Goal: Register for event/course

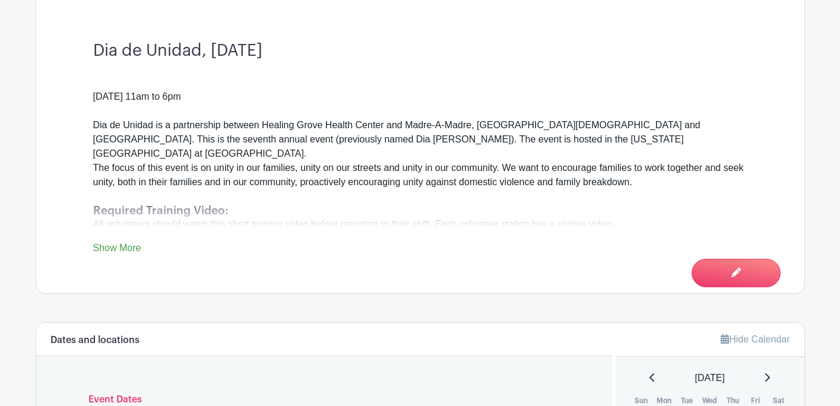
scroll to position [407, 0]
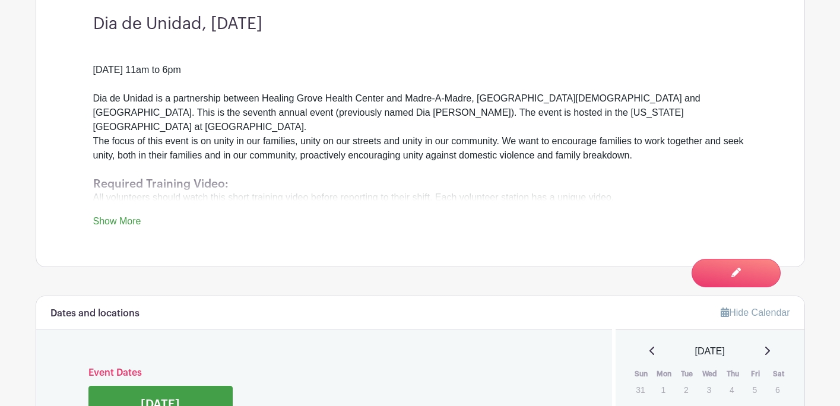
click at [131, 216] on link "Show More" at bounding box center [117, 223] width 48 height 15
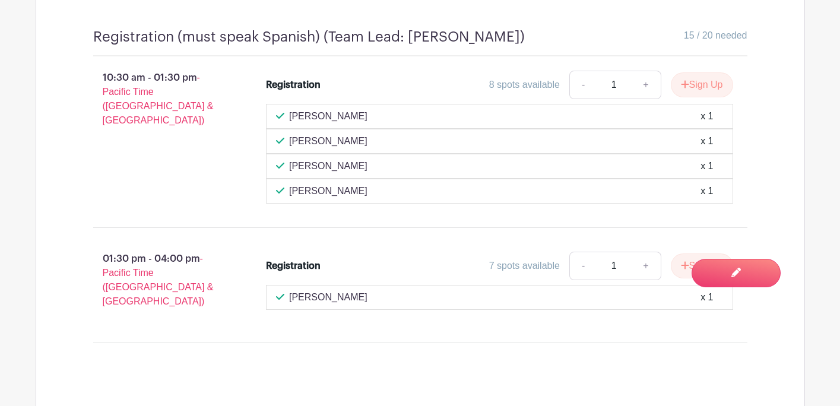
scroll to position [1214, 0]
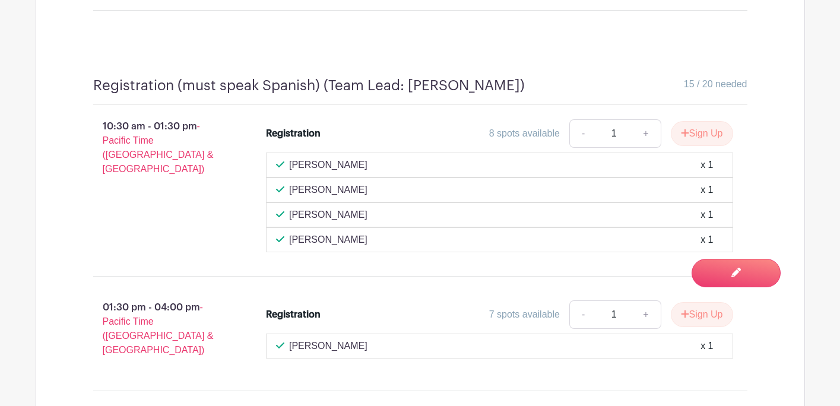
click at [624, 158] on div "[PERSON_NAME] x 1" at bounding box center [499, 165] width 447 height 14
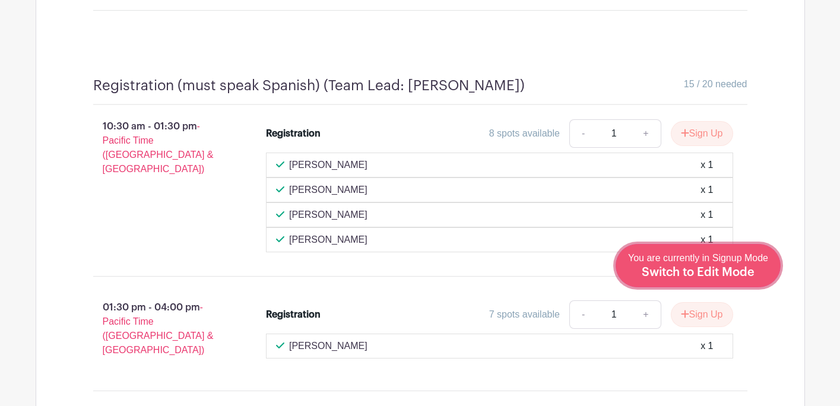
click at [750, 280] on div "You are currently in Signup Mode Switch to Edit Mode" at bounding box center [698, 265] width 140 height 29
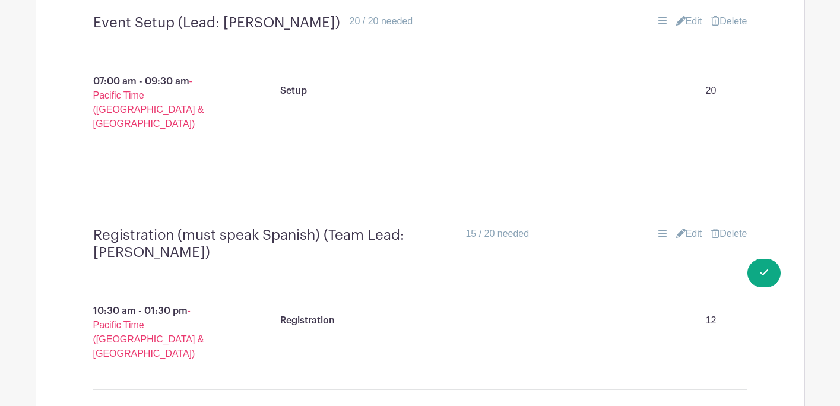
scroll to position [1024, 0]
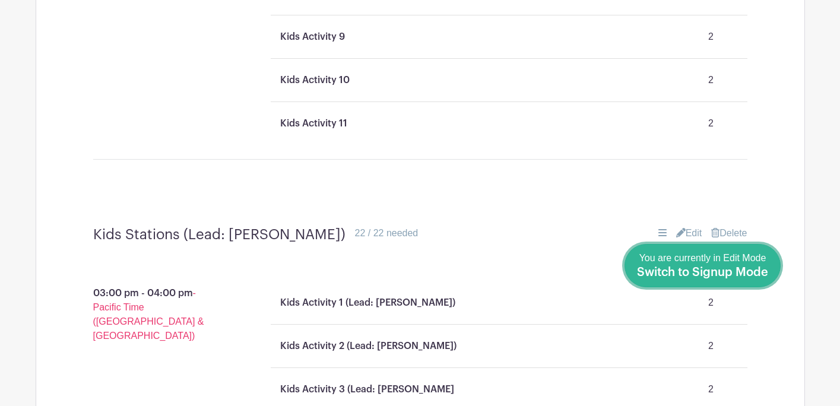
click at [760, 276] on span "Switch to Signup Mode" at bounding box center [702, 273] width 131 height 12
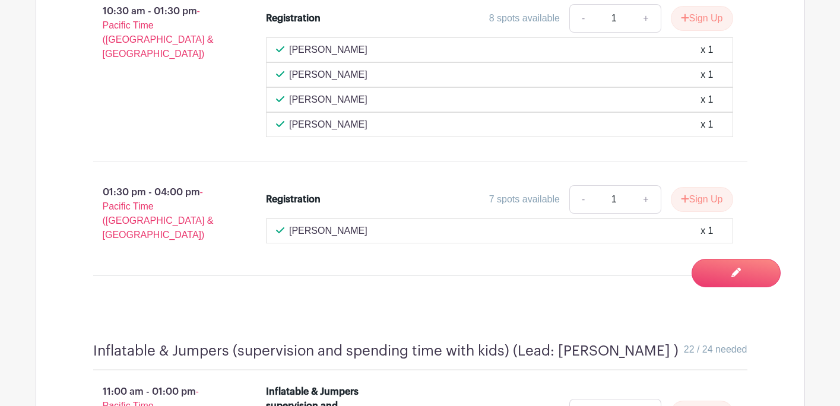
scroll to position [1299, 0]
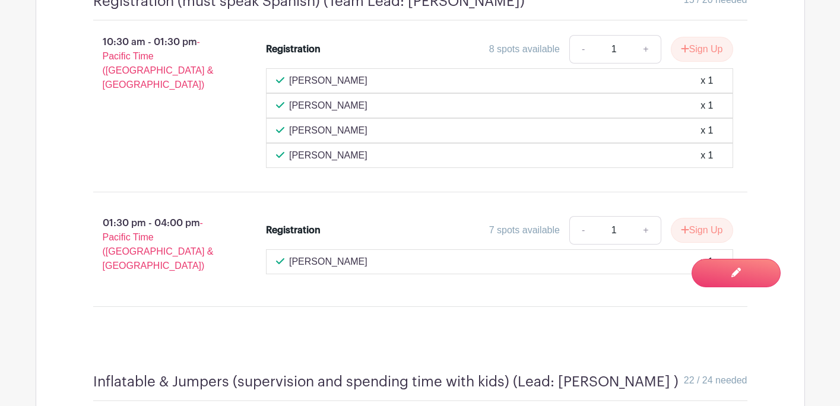
click at [492, 255] on div "[PERSON_NAME] x 1" at bounding box center [499, 262] width 447 height 14
click at [668, 255] on div "[PERSON_NAME] x 1" at bounding box center [499, 262] width 447 height 14
click at [337, 255] on p "[PERSON_NAME]" at bounding box center [328, 262] width 78 height 14
click at [763, 211] on div "Registration 7 spots available - 1 + Sign Up [PERSON_NAME] x 1" at bounding box center [507, 249] width 520 height 76
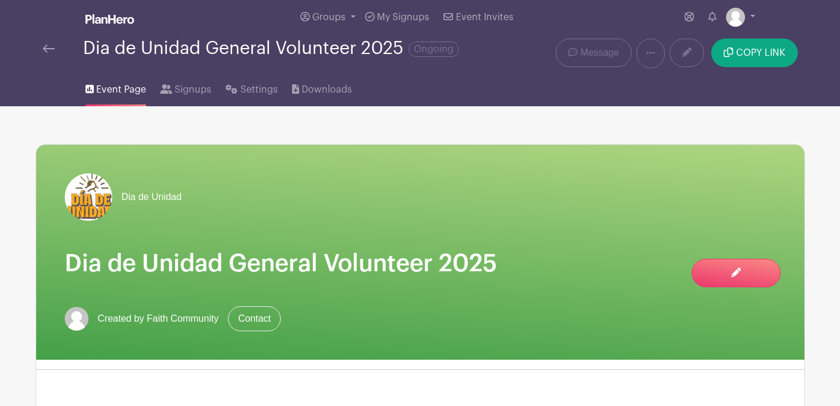
scroll to position [0, 0]
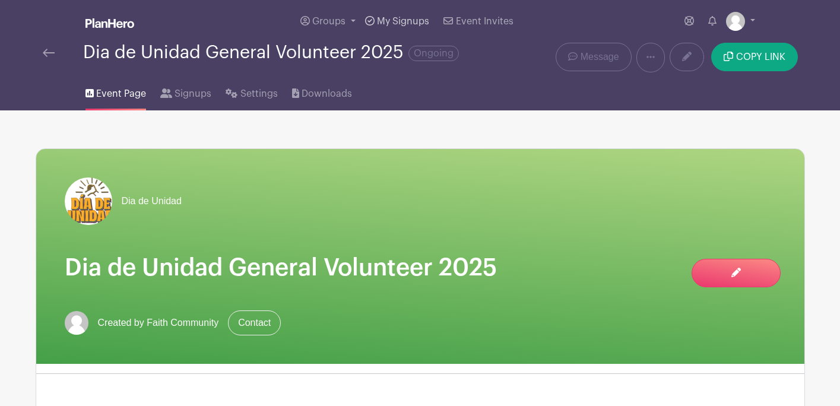
click at [390, 24] on span "My Signups" at bounding box center [403, 22] width 52 height 10
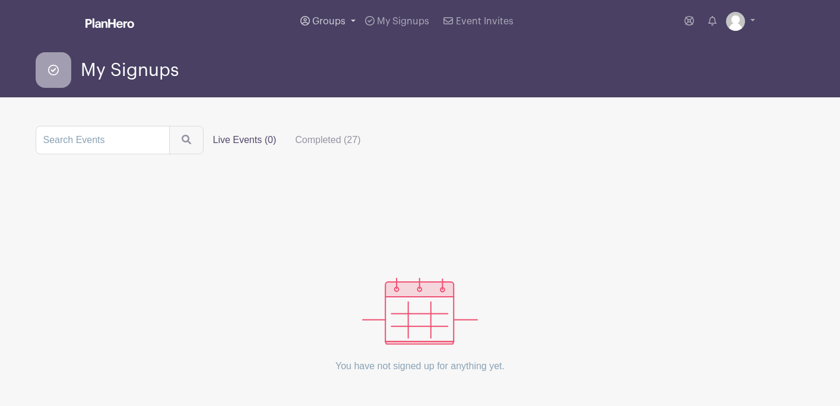
click at [305, 26] on link "Groups" at bounding box center [328, 21] width 65 height 43
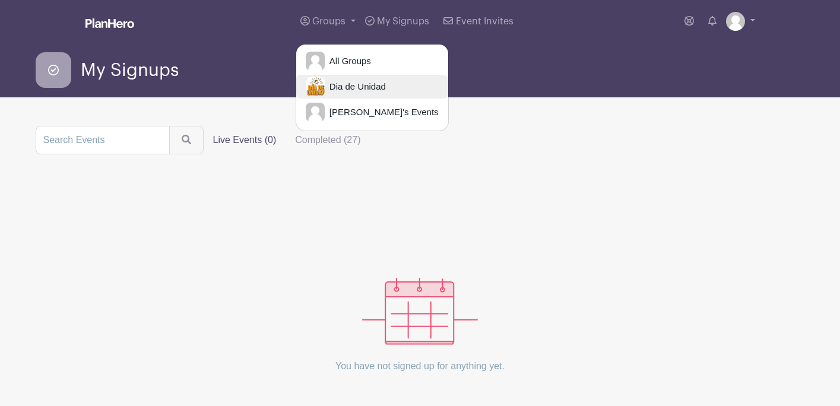
click at [352, 96] on link "Dia de Unidad" at bounding box center [372, 87] width 152 height 24
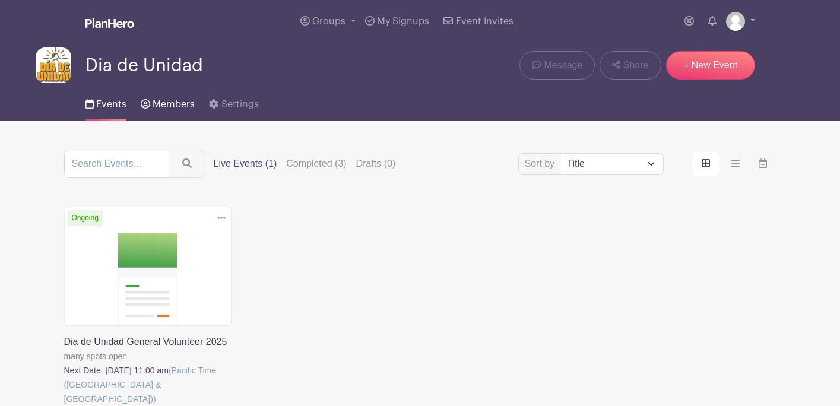
click at [178, 115] on link "Members" at bounding box center [168, 102] width 54 height 38
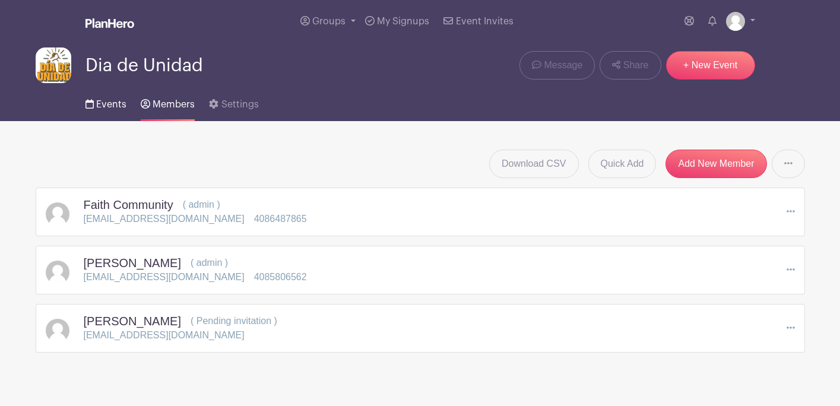
click at [121, 107] on span "Events" at bounding box center [111, 105] width 30 height 10
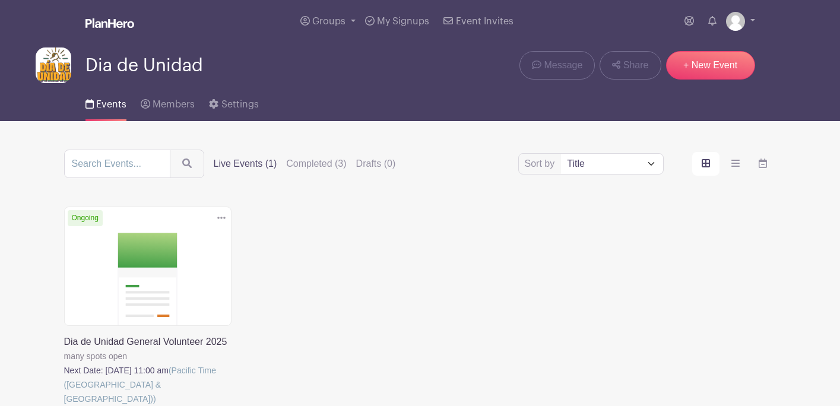
click at [64, 406] on link at bounding box center [64, 406] width 0 height 0
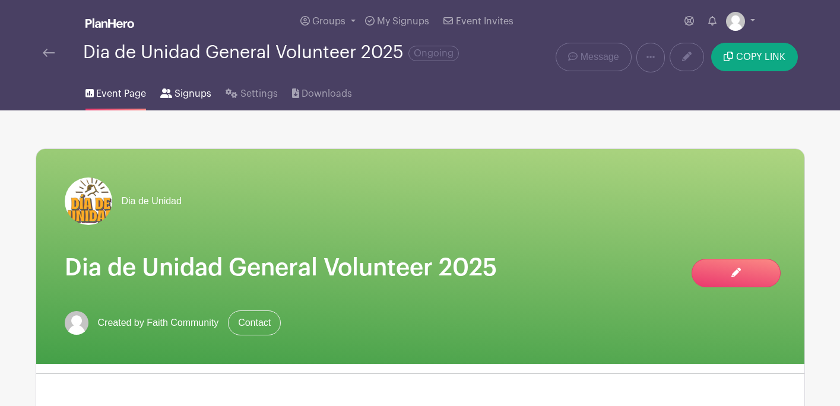
click at [204, 97] on span "Signups" at bounding box center [193, 94] width 37 height 14
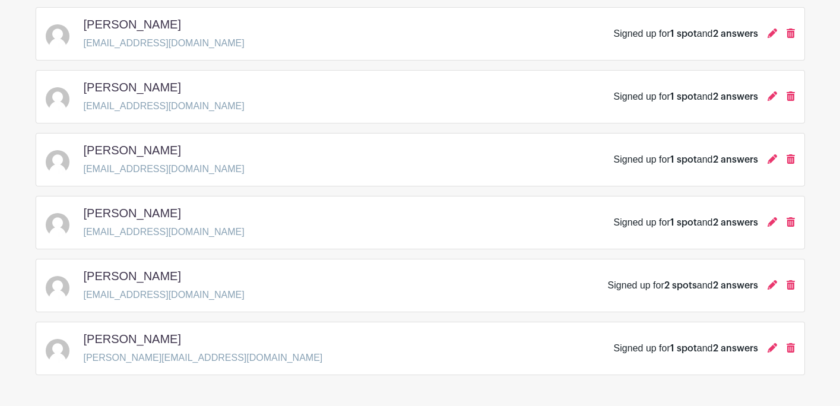
scroll to position [1124, 0]
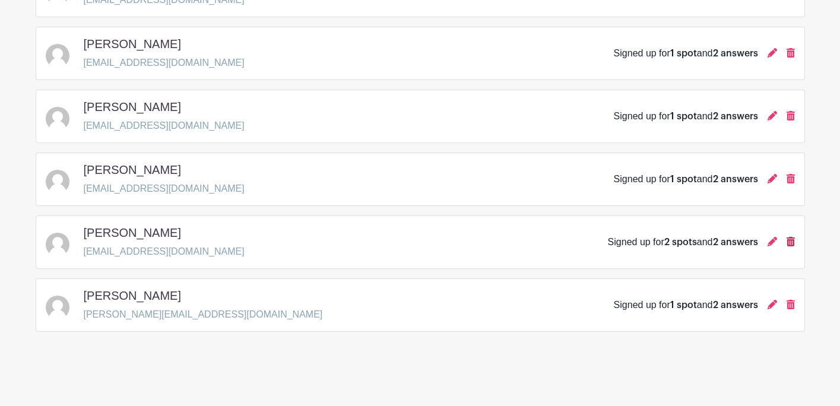
click at [790, 238] on icon at bounding box center [791, 242] width 8 height 10
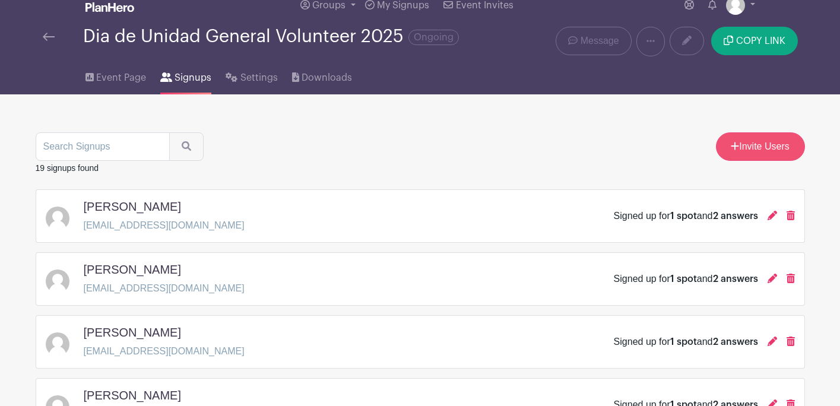
scroll to position [0, 0]
